Goal: Navigation & Orientation: Find specific page/section

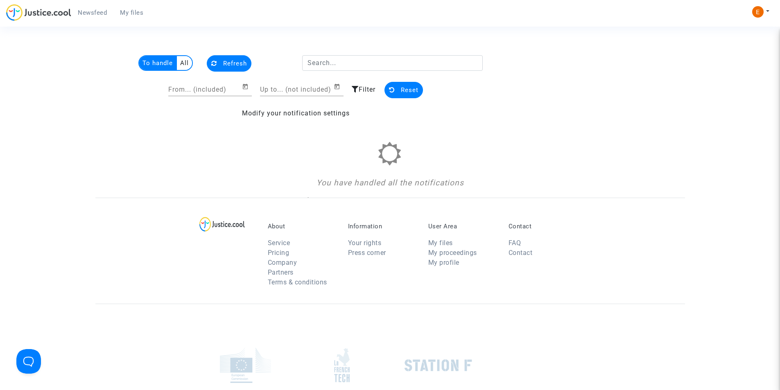
click at [98, 14] on span "Newsfeed" at bounding box center [92, 12] width 29 height 7
click at [90, 16] on span "Newsfeed" at bounding box center [92, 12] width 29 height 7
click at [130, 12] on span "My files" at bounding box center [131, 12] width 23 height 7
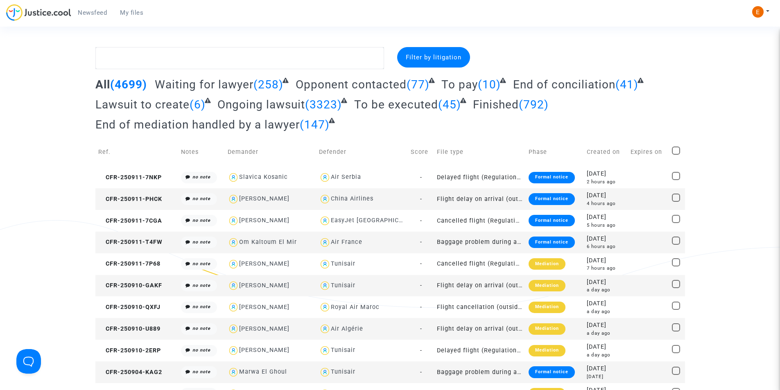
click at [92, 15] on span "Newsfeed" at bounding box center [92, 12] width 29 height 7
